Goal: Task Accomplishment & Management: Complete application form

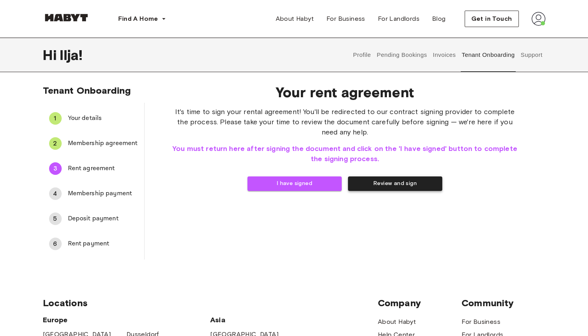
click at [387, 185] on button "Review and sign" at bounding box center [395, 184] width 94 height 15
click at [293, 184] on button "I have signed" at bounding box center [294, 184] width 94 height 15
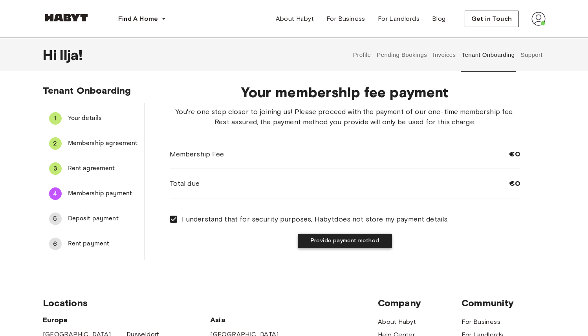
click at [329, 246] on button "Provide payment method" at bounding box center [345, 241] width 94 height 15
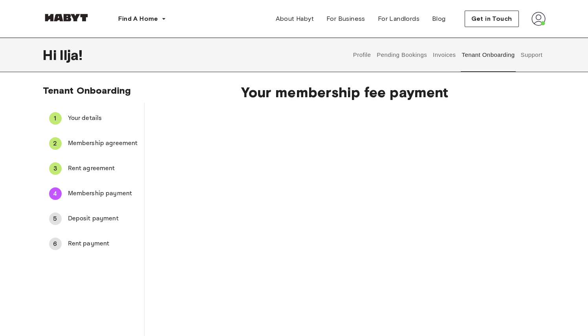
scroll to position [98, 0]
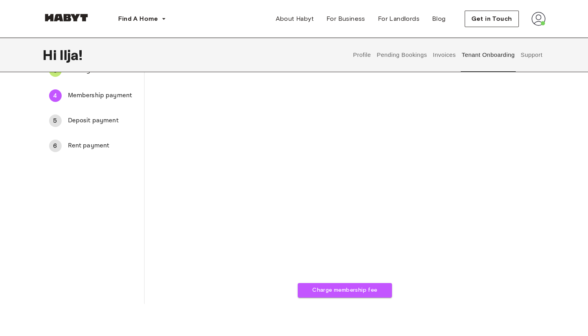
click at [190, 247] on div "Charge membership fee" at bounding box center [345, 153] width 351 height 289
click at [332, 293] on button "Charge membership fee" at bounding box center [345, 290] width 94 height 15
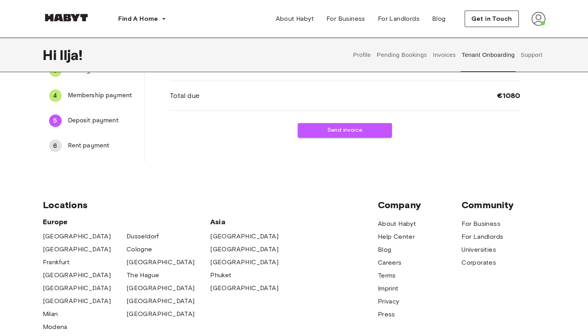
scroll to position [0, 0]
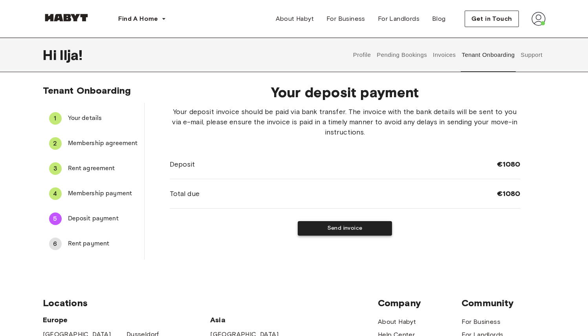
click at [331, 229] on button "Send invoice" at bounding box center [345, 228] width 94 height 15
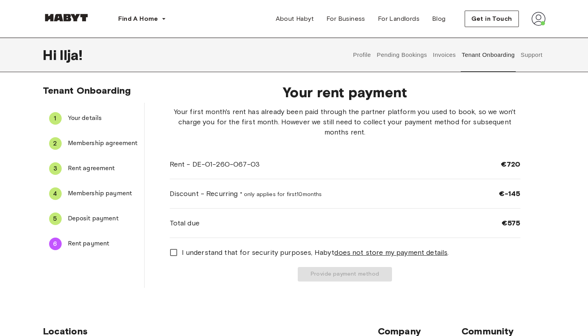
click at [104, 224] on div "5 Deposit payment" at bounding box center [93, 219] width 101 height 19
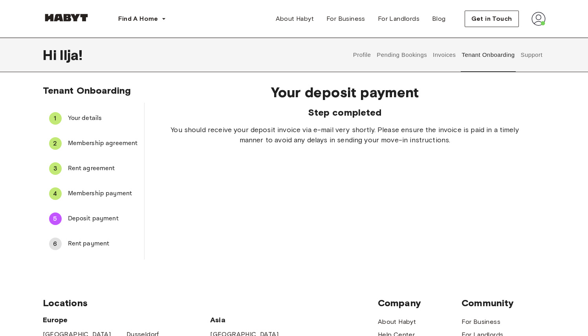
click at [96, 246] on span "Rent payment" at bounding box center [103, 243] width 70 height 9
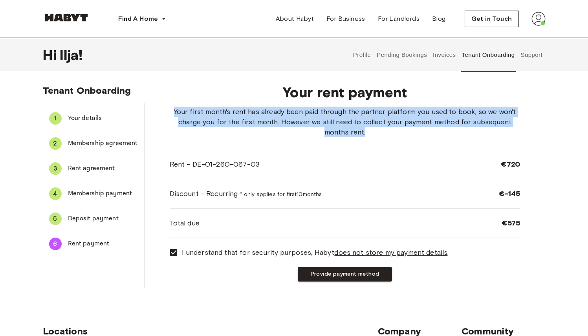
drag, startPoint x: 173, startPoint y: 110, endPoint x: 358, endPoint y: 141, distance: 186.6
click at [358, 141] on div "Your first month's rent has already been paid through the partner platform you …" at bounding box center [345, 172] width 351 height 131
click at [488, 130] on span "Your first month's rent has already been paid through the partner platform you …" at bounding box center [345, 122] width 351 height 31
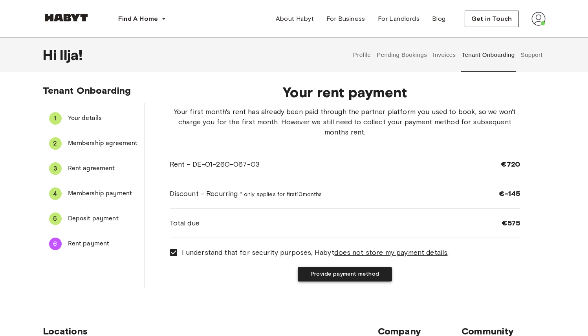
click at [325, 276] on button "Provide payment method" at bounding box center [345, 274] width 94 height 15
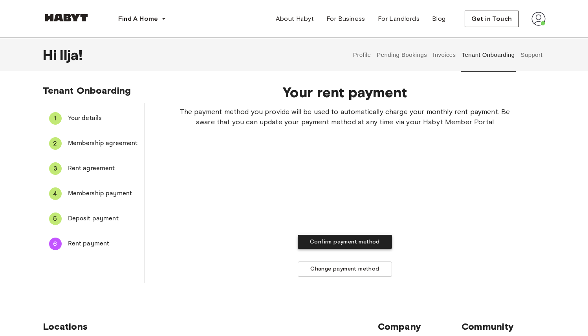
click at [347, 245] on button "Confirm payment method" at bounding box center [345, 242] width 94 height 15
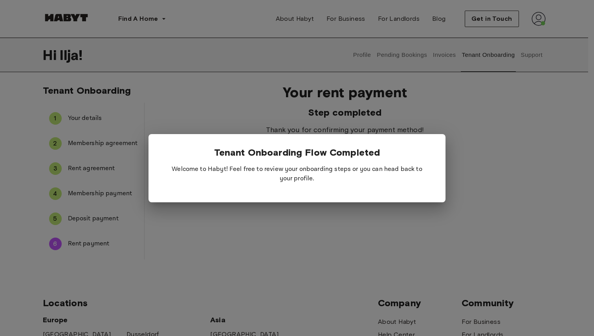
click at [435, 144] on div "Tenant Onboarding Flow Completed Welcome to Habyt! Feel free to review your onb…" at bounding box center [296, 168] width 297 height 68
click at [314, 181] on p "Welcome to Habyt! Feel free to review your onboarding steps or you can head bac…" at bounding box center [297, 174] width 272 height 31
click at [301, 257] on div at bounding box center [297, 168] width 594 height 336
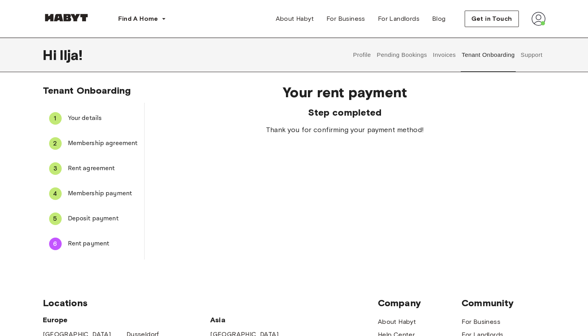
click at [453, 57] on button "Invoices" at bounding box center [444, 55] width 25 height 35
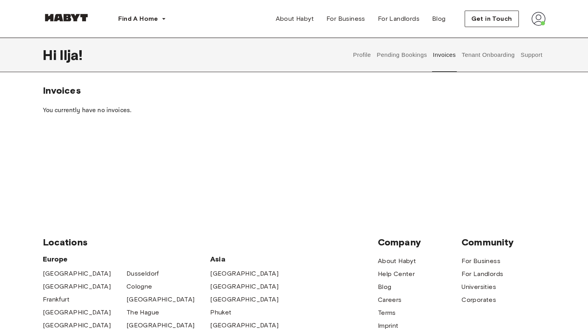
click at [414, 54] on button "Pending Bookings" at bounding box center [402, 55] width 52 height 35
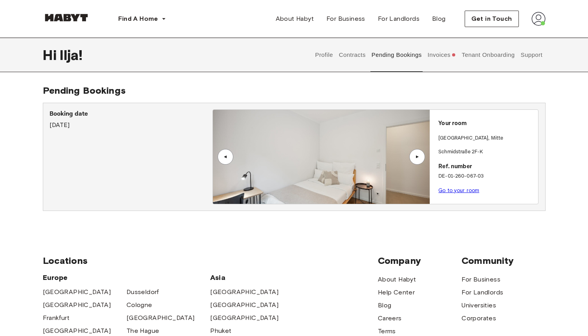
click at [458, 192] on link "Go to your room" at bounding box center [458, 191] width 41 height 6
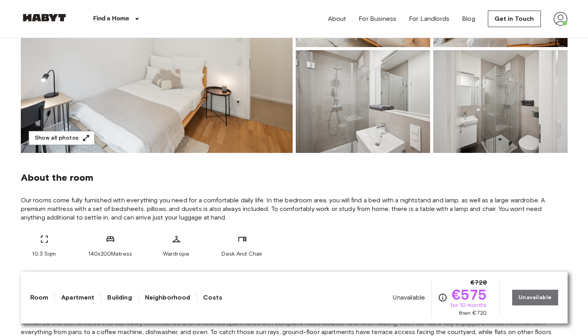
scroll to position [165, 0]
click at [78, 141] on button "Show all photos" at bounding box center [62, 138] width 66 height 15
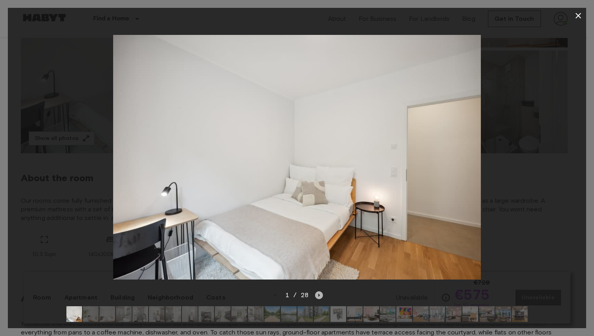
click at [316, 292] on icon "Next image" at bounding box center [319, 296] width 8 height 8
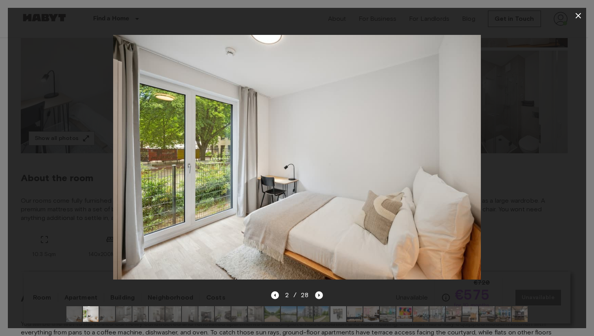
click at [316, 292] on icon "Next image" at bounding box center [319, 296] width 8 height 8
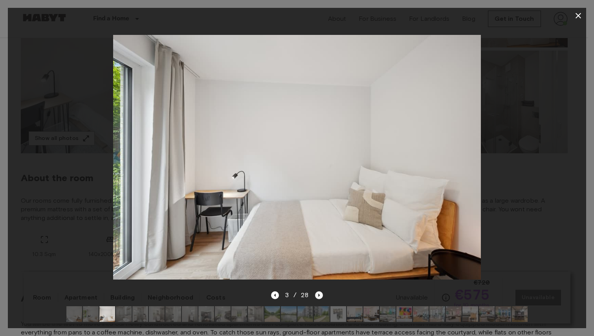
click at [316, 292] on icon "Next image" at bounding box center [319, 296] width 8 height 8
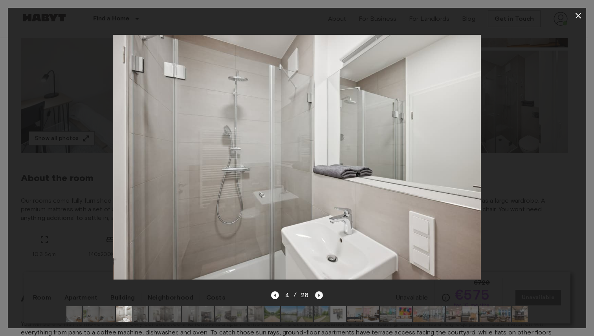
click at [316, 292] on icon "Next image" at bounding box center [319, 296] width 8 height 8
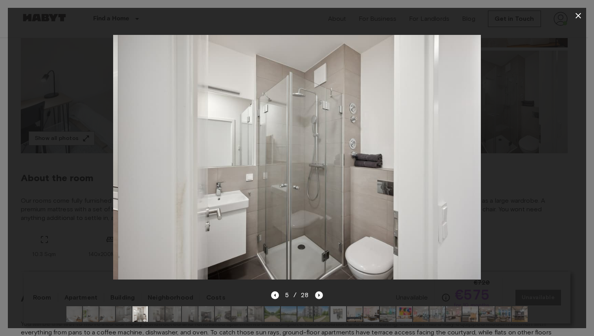
click at [316, 292] on icon "Next image" at bounding box center [319, 296] width 8 height 8
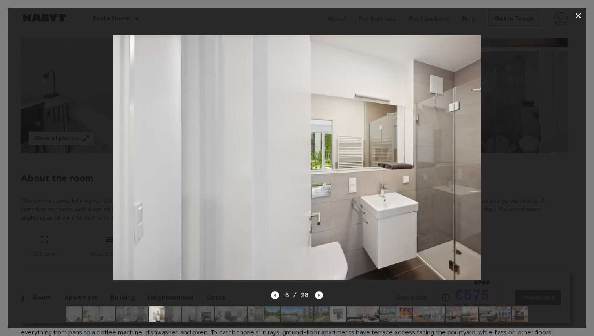
click at [316, 292] on icon "Next image" at bounding box center [319, 296] width 8 height 8
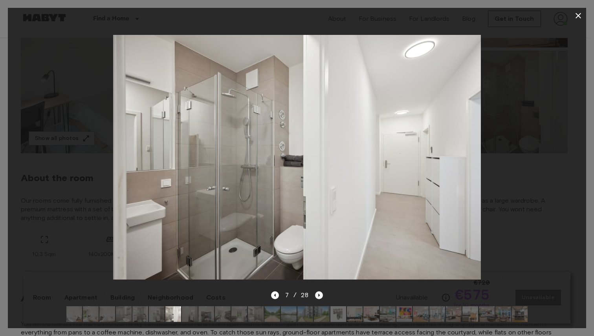
click at [316, 292] on icon "Next image" at bounding box center [319, 296] width 8 height 8
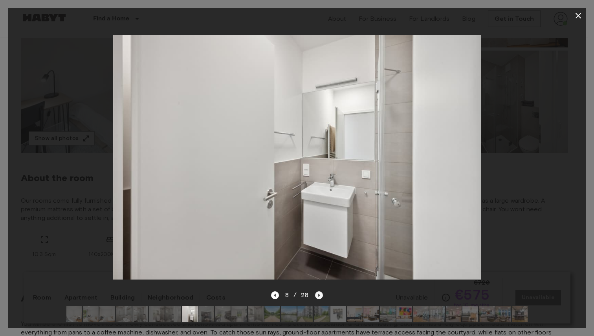
click at [319, 292] on icon "Next image" at bounding box center [319, 296] width 8 height 8
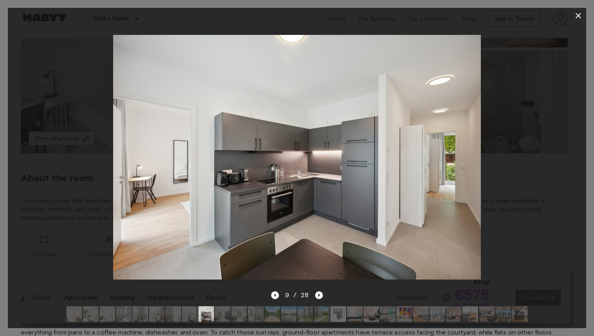
click at [319, 292] on icon "Next image" at bounding box center [319, 296] width 8 height 8
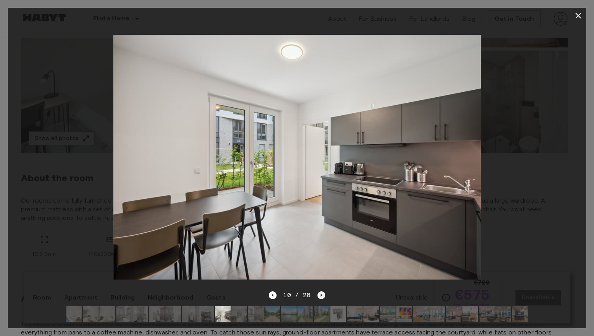
click at [319, 292] on icon "Next image" at bounding box center [321, 296] width 8 height 8
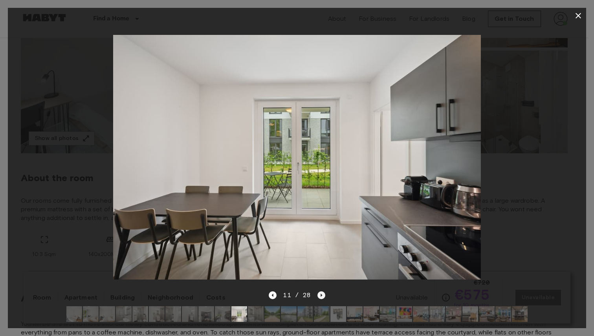
click at [319, 292] on icon "Next image" at bounding box center [321, 296] width 8 height 8
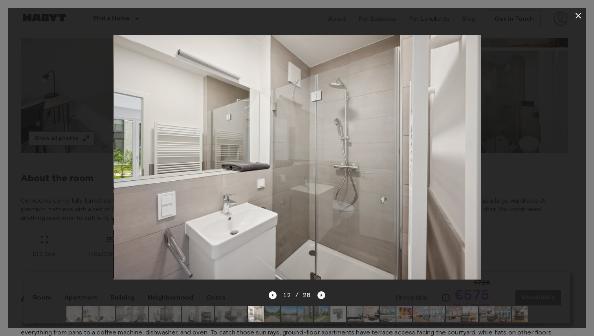
click at [319, 292] on icon "Next image" at bounding box center [321, 296] width 8 height 8
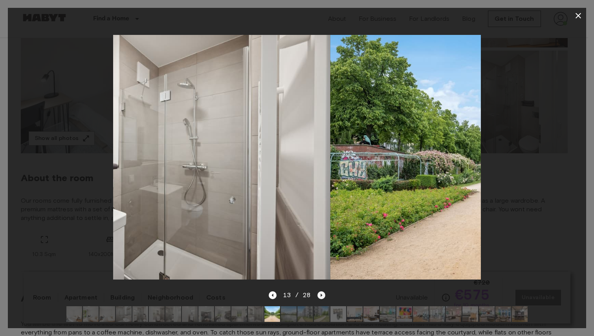
click at [319, 292] on icon "Next image" at bounding box center [321, 296] width 8 height 8
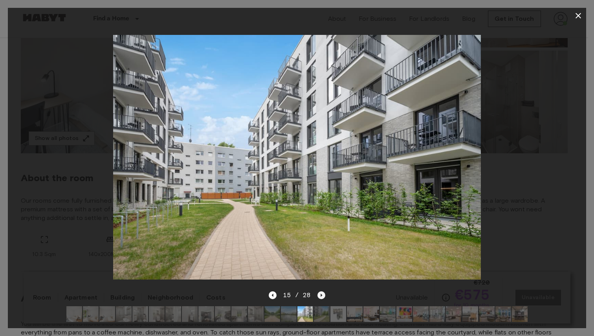
click at [319, 292] on icon "Next image" at bounding box center [321, 296] width 8 height 8
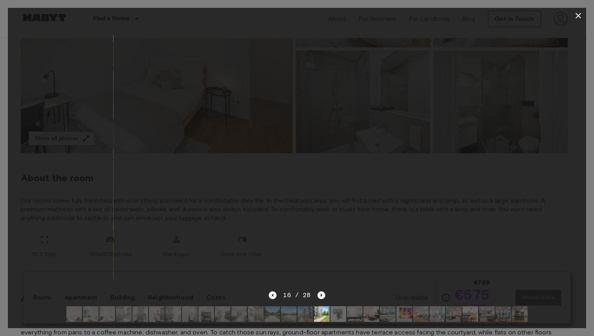
click at [319, 292] on icon "Next image" at bounding box center [321, 296] width 8 height 8
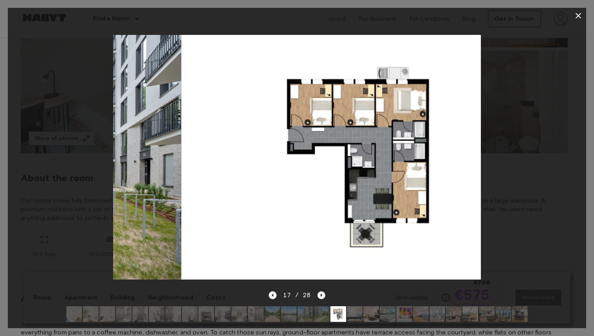
click at [319, 292] on icon "Next image" at bounding box center [321, 296] width 8 height 8
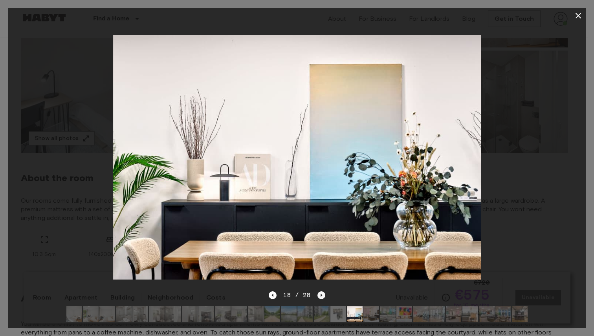
click at [319, 292] on icon "Next image" at bounding box center [321, 296] width 8 height 8
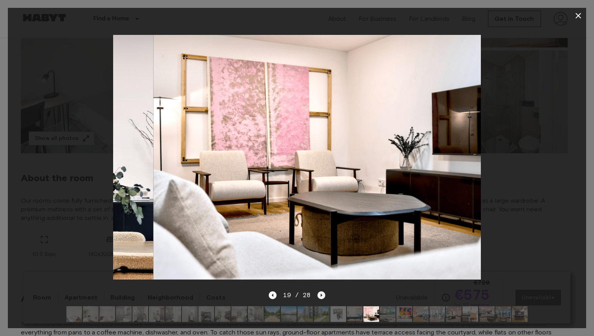
click at [319, 292] on icon "Next image" at bounding box center [321, 296] width 8 height 8
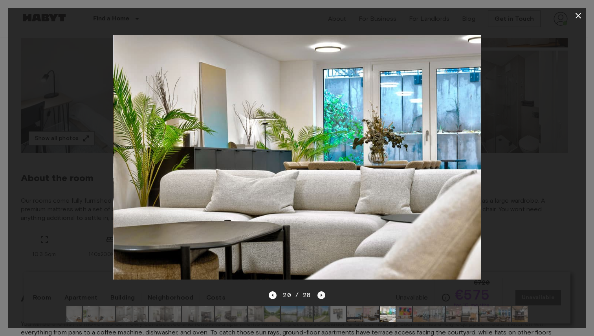
click at [319, 292] on icon "Next image" at bounding box center [321, 296] width 8 height 8
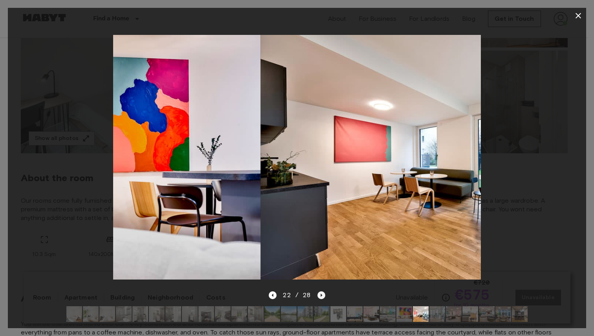
click at [319, 292] on icon "Next image" at bounding box center [321, 296] width 8 height 8
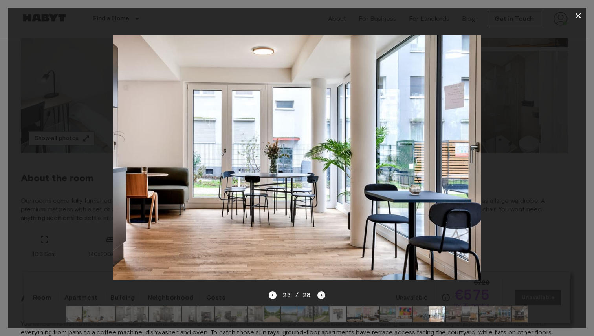
click at [319, 292] on icon "Next image" at bounding box center [321, 296] width 8 height 8
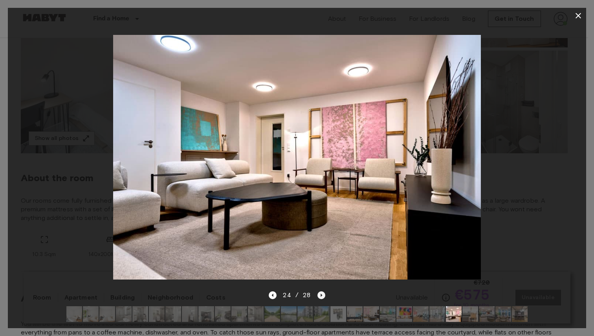
click at [319, 292] on icon "Next image" at bounding box center [321, 296] width 8 height 8
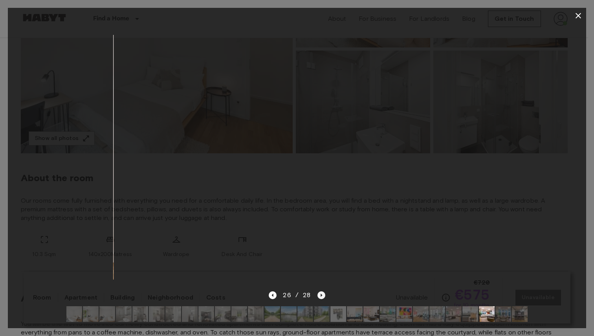
click at [319, 292] on icon "Next image" at bounding box center [321, 296] width 8 height 8
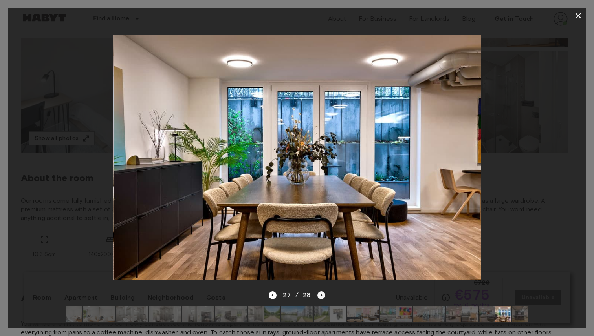
click at [319, 292] on icon "Next image" at bounding box center [321, 296] width 8 height 8
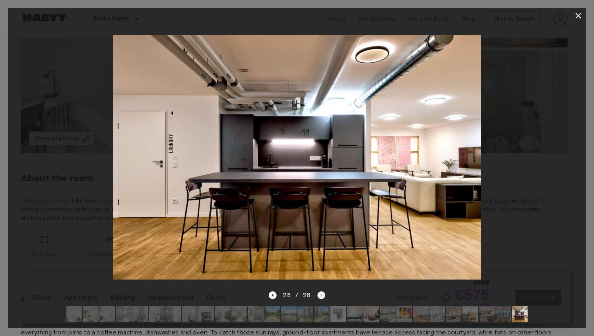
click at [319, 291] on div "28 / 28" at bounding box center [296, 295] width 56 height 9
click at [549, 195] on div at bounding box center [297, 157] width 578 height 267
click at [579, 15] on icon "button" at bounding box center [577, 15] width 9 height 9
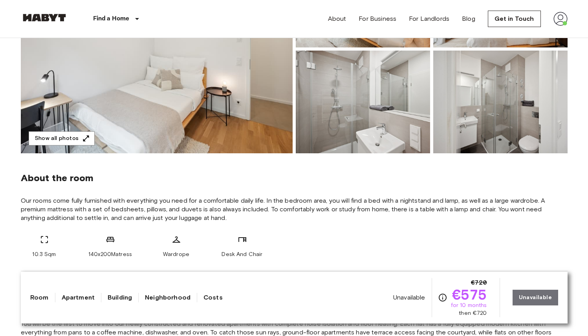
click at [561, 23] on img at bounding box center [560, 19] width 14 height 14
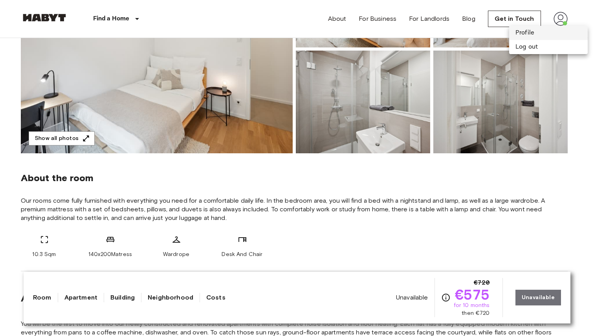
click at [527, 33] on li "Profile" at bounding box center [548, 33] width 79 height 14
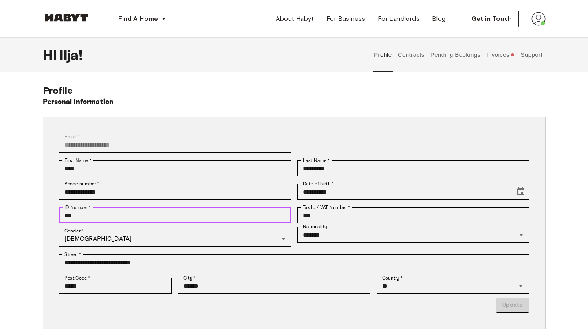
click at [81, 217] on input "***" at bounding box center [175, 216] width 232 height 16
type input "*"
type input "*********"
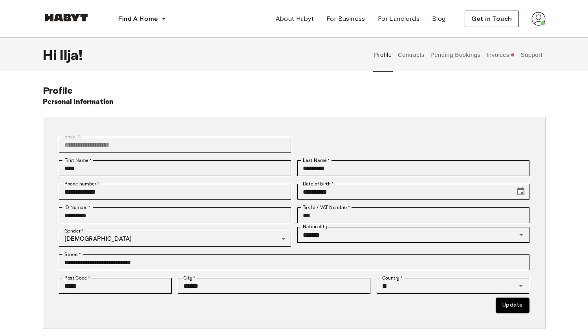
click at [0, 246] on div "**********" at bounding box center [294, 247] width 588 height 324
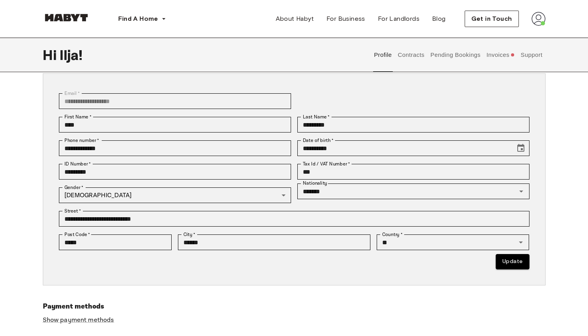
scroll to position [43, 0]
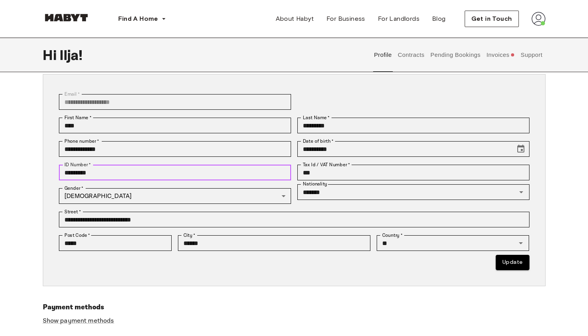
click at [94, 172] on input "*********" at bounding box center [175, 173] width 232 height 16
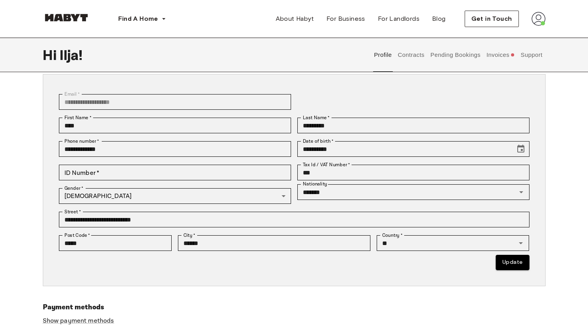
click at [26, 182] on div "**********" at bounding box center [293, 204] width 565 height 324
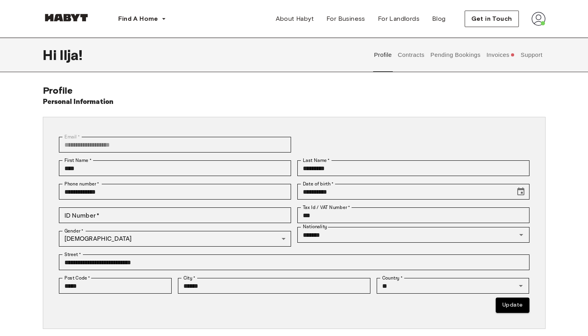
click at [505, 56] on button "Invoices" at bounding box center [500, 55] width 30 height 35
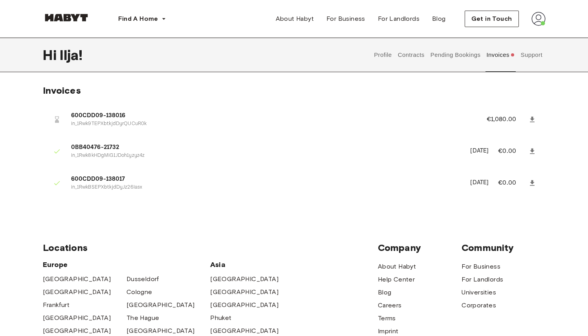
click at [56, 121] on icon at bounding box center [57, 119] width 4 height 7
